Goal: Transaction & Acquisition: Purchase product/service

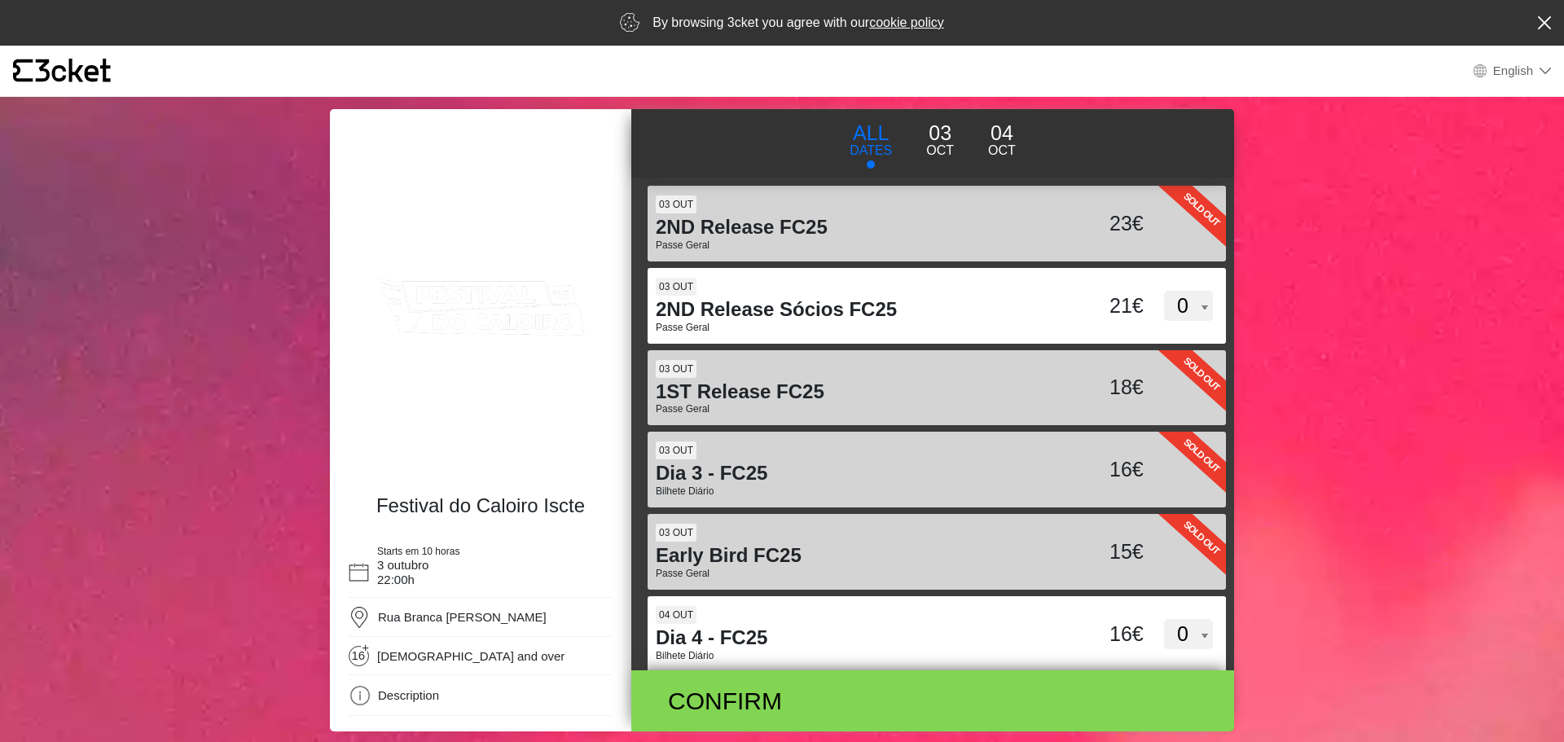
click at [914, 24] on link "cookie policy" at bounding box center [906, 22] width 75 height 14
click at [1542, 30] on div "By browsing 3cket you agree with our cookie policy" at bounding box center [782, 23] width 1564 height 46
click at [1539, 21] on icon at bounding box center [1545, 22] width 14 height 13
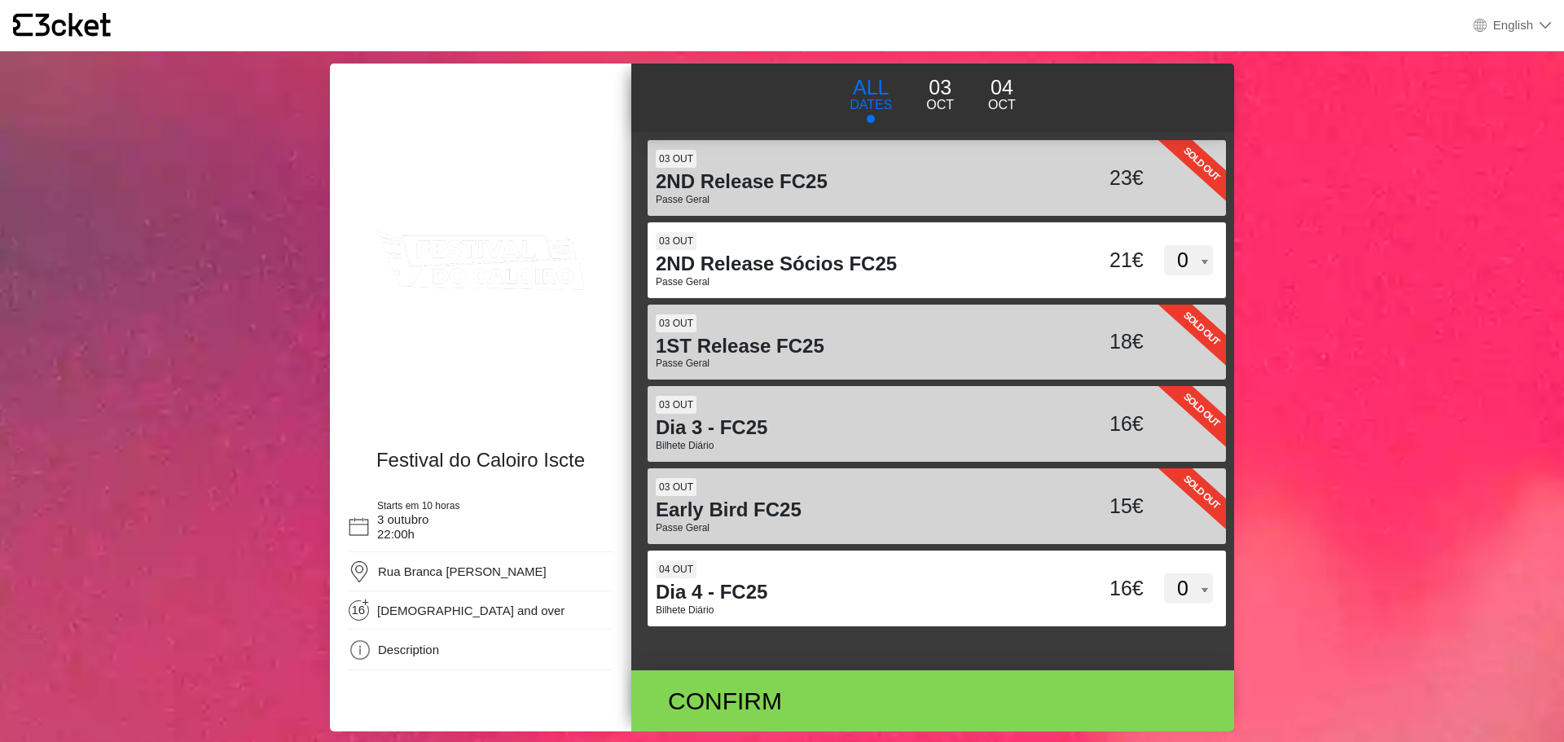
drag, startPoint x: 454, startPoint y: 266, endPoint x: 366, endPoint y: 354, distance: 125.0
click at [366, 354] on img at bounding box center [481, 262] width 272 height 340
click at [362, 656] on img at bounding box center [360, 650] width 23 height 23
click at [359, 652] on img at bounding box center [360, 650] width 23 height 23
click at [942, 101] on p "Oct" at bounding box center [940, 105] width 28 height 20
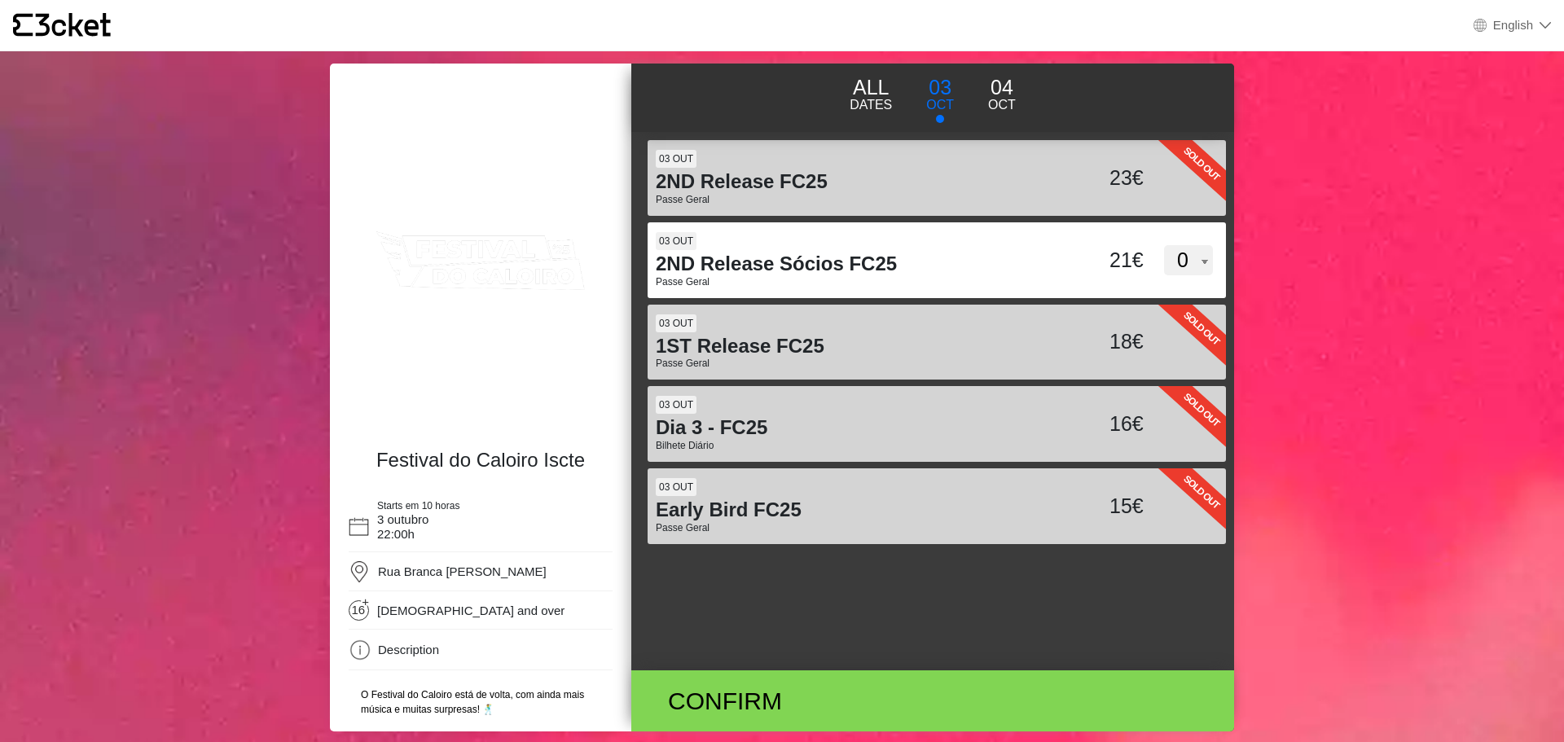
click at [1001, 99] on p "Oct" at bounding box center [1002, 105] width 28 height 20
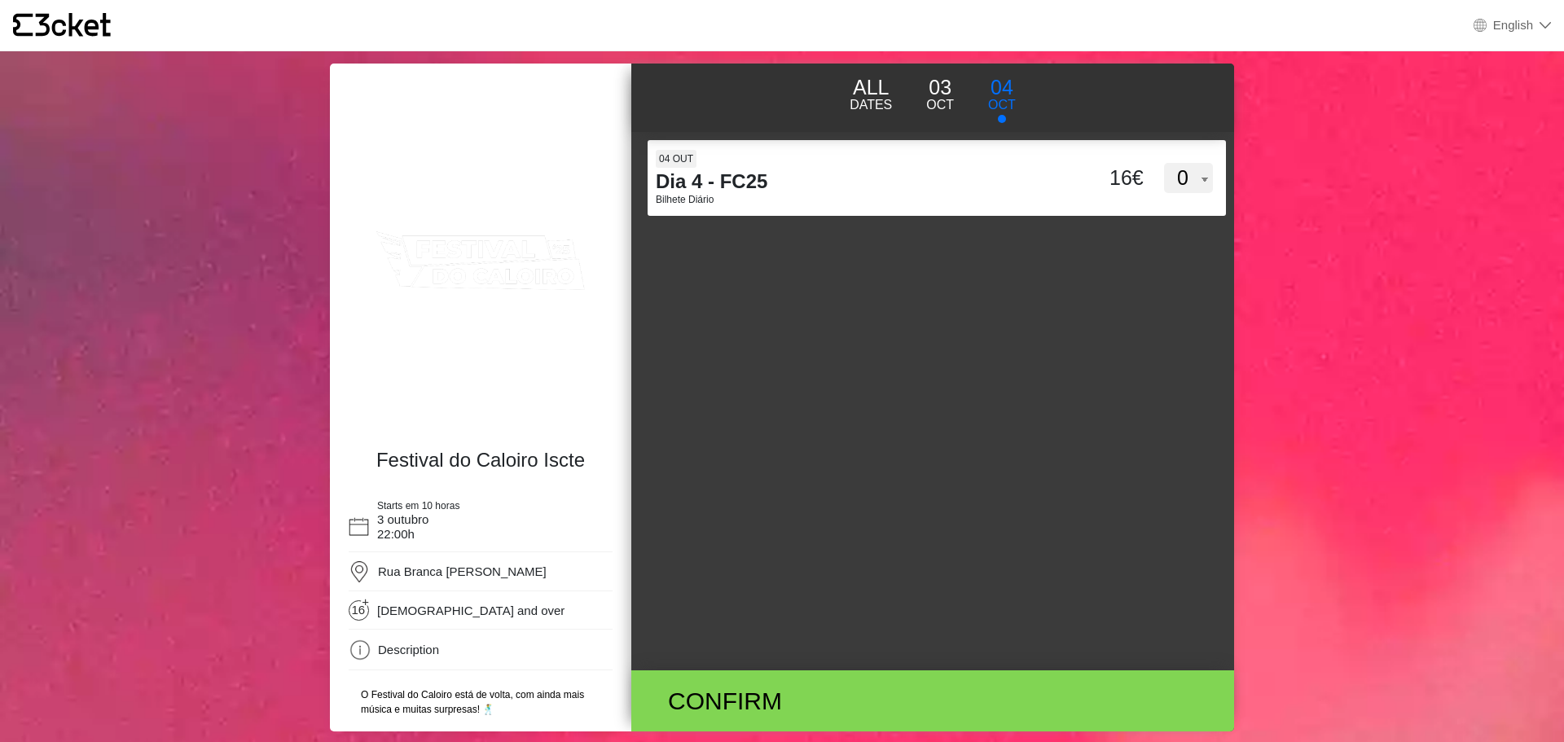
click at [946, 97] on p "Oct" at bounding box center [940, 105] width 28 height 20
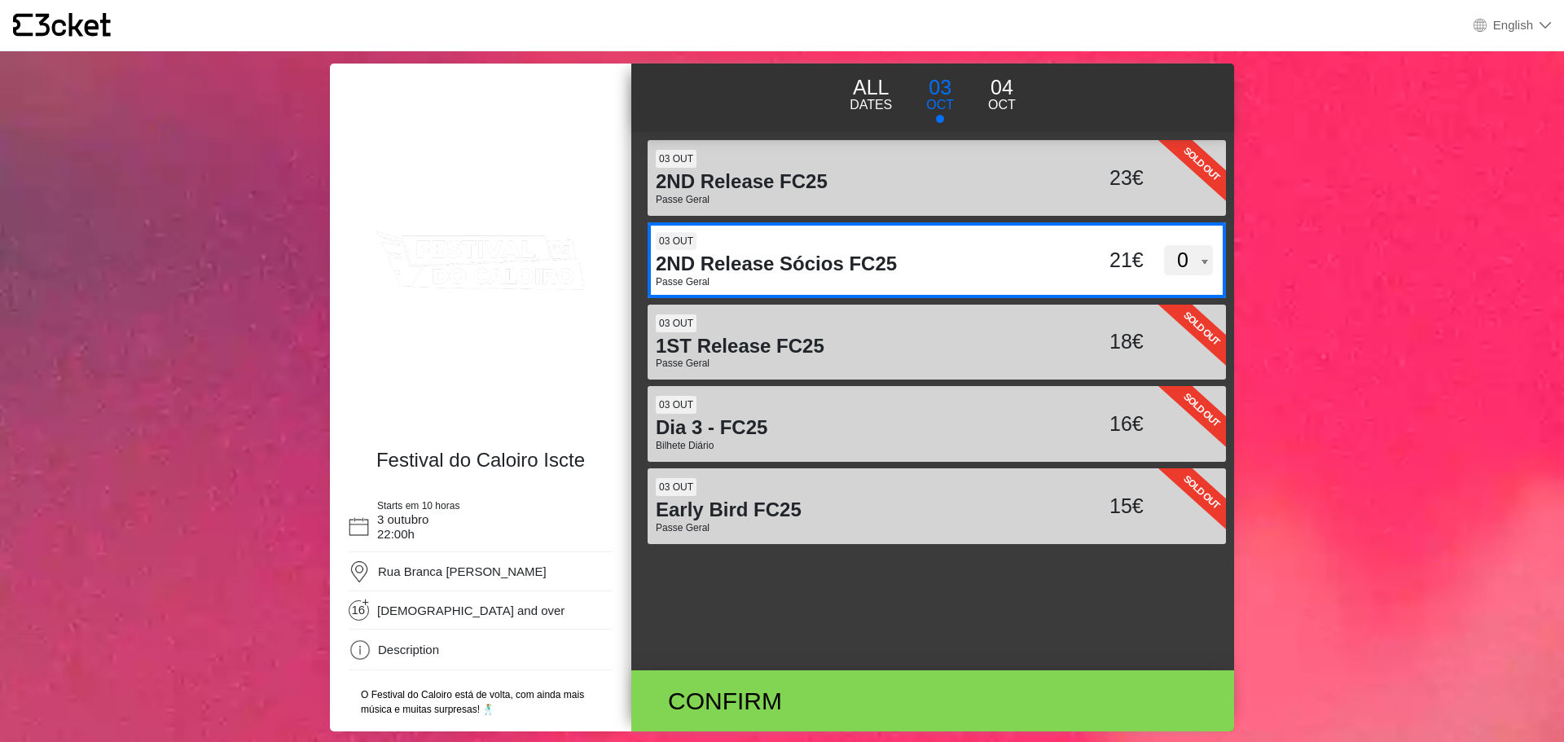
click at [1192, 258] on select "0 1" at bounding box center [1188, 260] width 49 height 31
click at [1198, 256] on select "0 1" at bounding box center [1188, 260] width 49 height 31
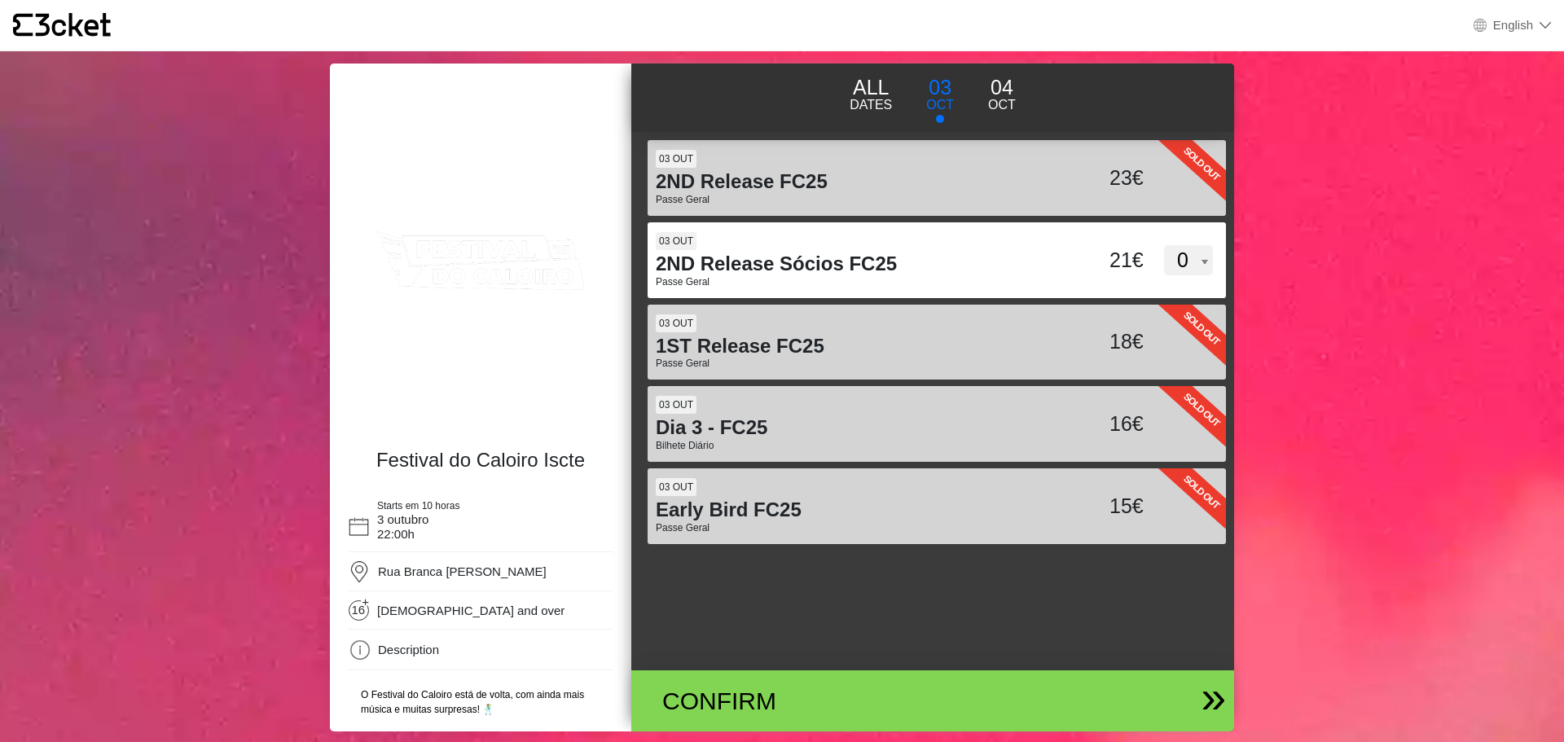
click at [1218, 699] on div "Confirm" at bounding box center [932, 700] width 603 height 61
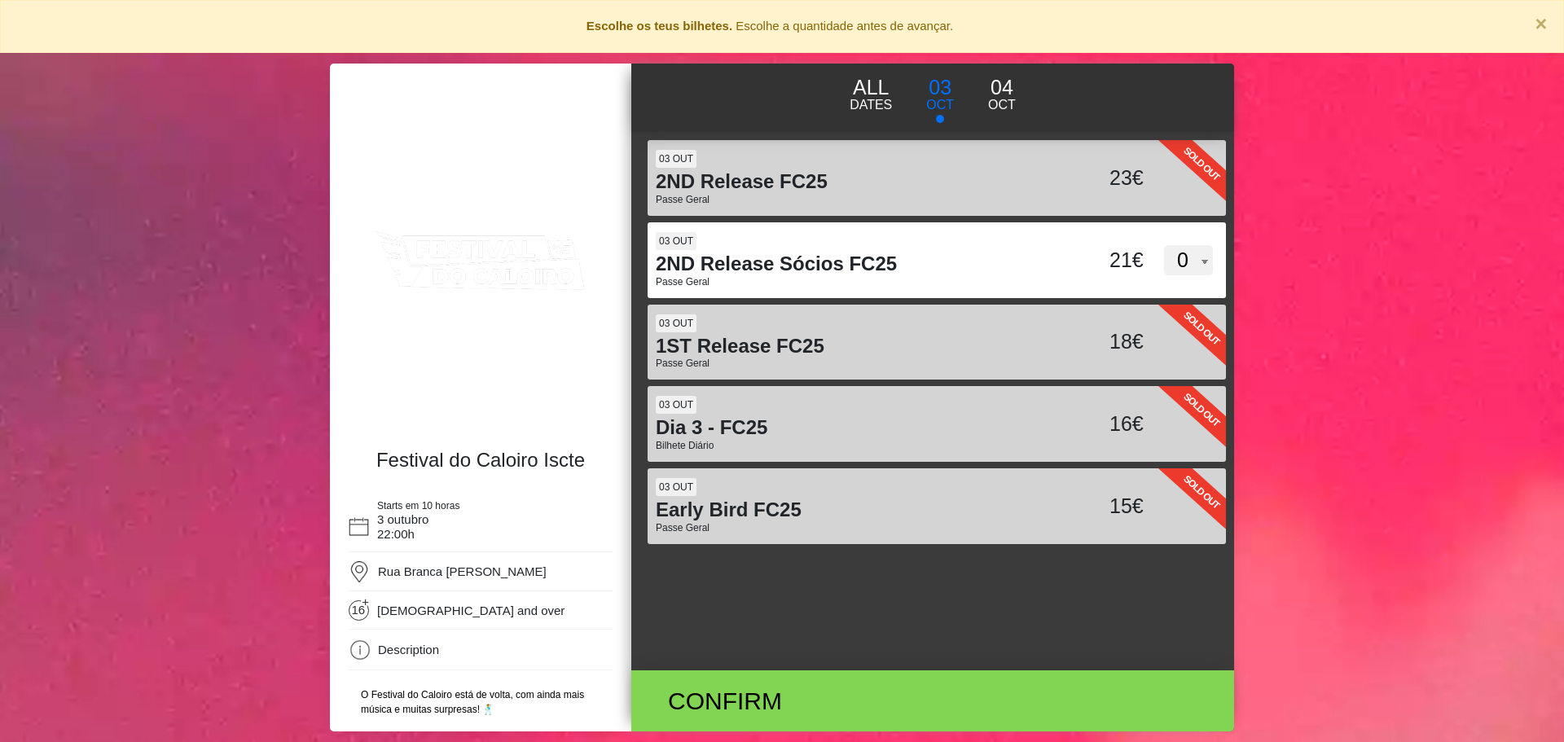
click at [481, 318] on img at bounding box center [481, 262] width 272 height 340
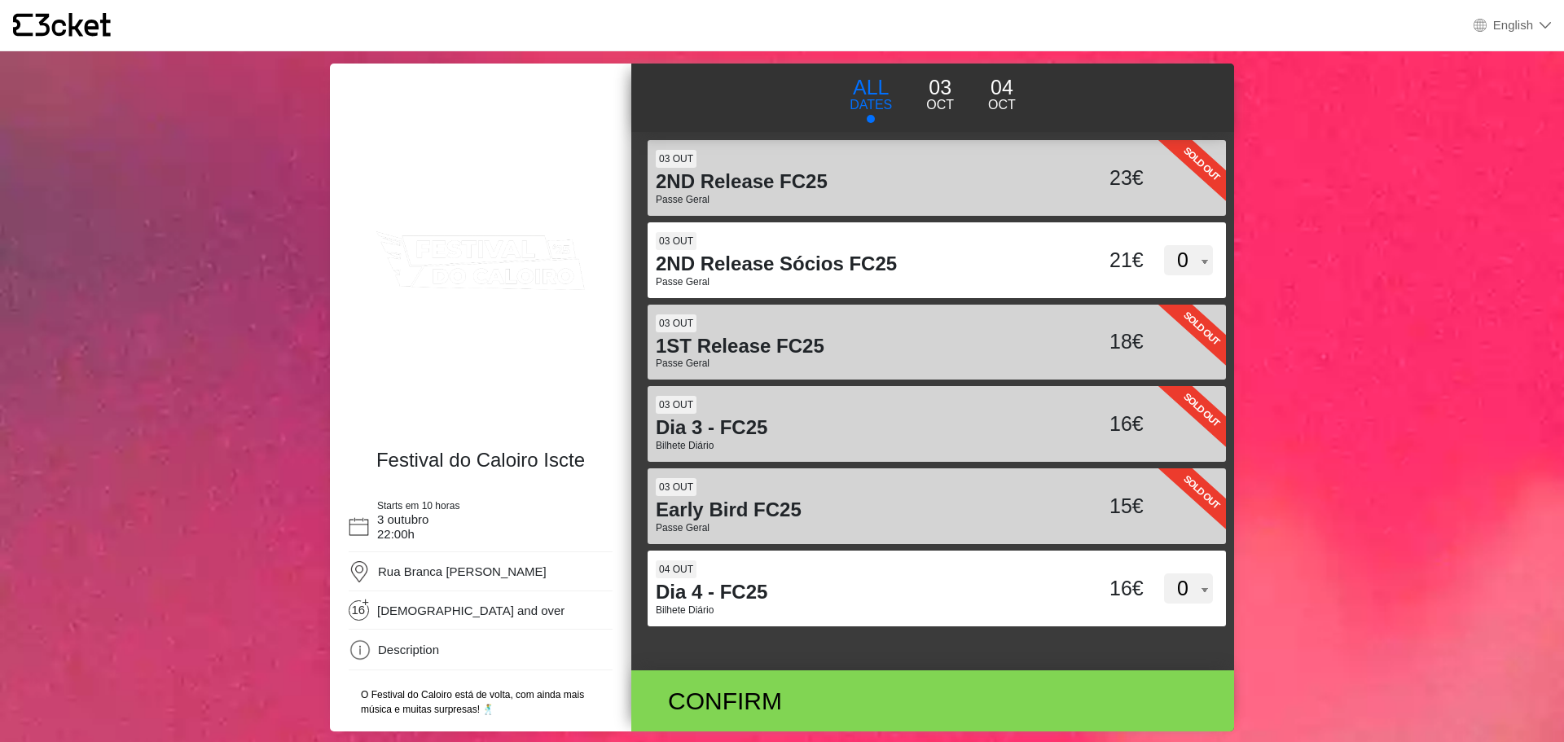
click at [93, 29] on icon at bounding box center [73, 25] width 75 height 24
drag, startPoint x: 89, startPoint y: 38, endPoint x: 86, endPoint y: 30, distance: 8.8
click at [88, 34] on div "{' '} English English Português Español Catalan Français" at bounding box center [782, 25] width 1564 height 51
click at [86, 29] on icon at bounding box center [73, 25] width 75 height 24
